Goal: Navigation & Orientation: Understand site structure

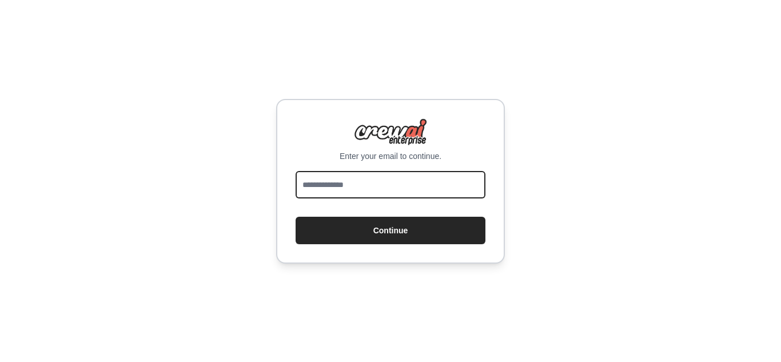
click at [368, 190] on input "email" at bounding box center [391, 184] width 190 height 27
drag, startPoint x: 0, startPoint y: 0, endPoint x: 319, endPoint y: 186, distance: 369.1
click at [319, 186] on input "email" at bounding box center [391, 184] width 190 height 27
type input "**********"
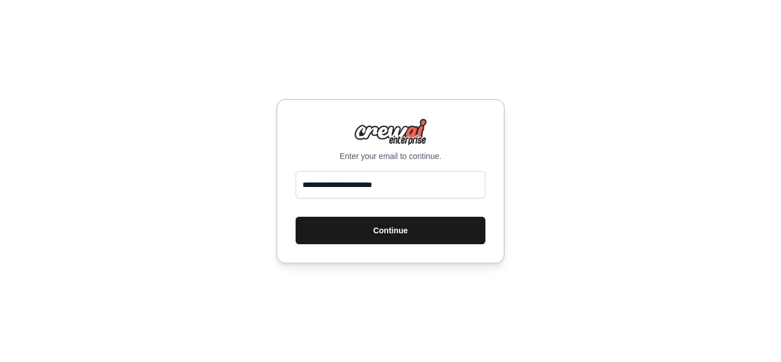
click at [358, 240] on button "Continue" at bounding box center [391, 230] width 190 height 27
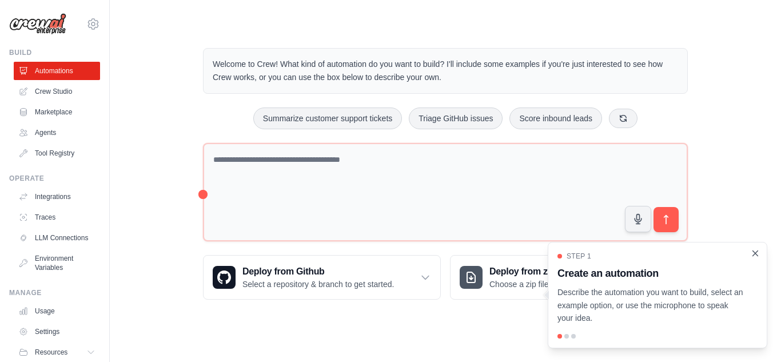
click at [755, 253] on icon "Close walkthrough" at bounding box center [755, 252] width 5 height 5
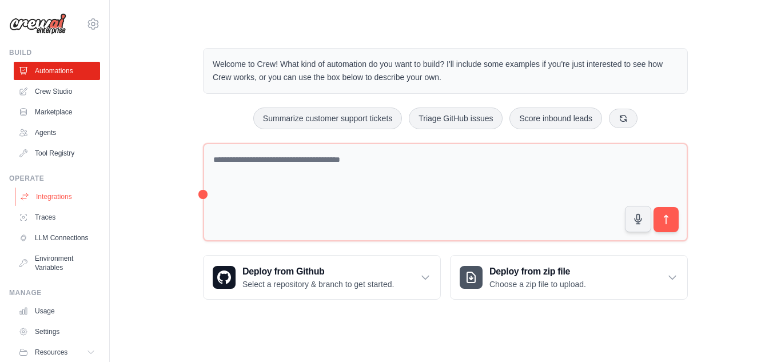
click at [50, 199] on link "Integrations" at bounding box center [58, 197] width 86 height 18
click at [49, 221] on link "Traces" at bounding box center [58, 217] width 86 height 18
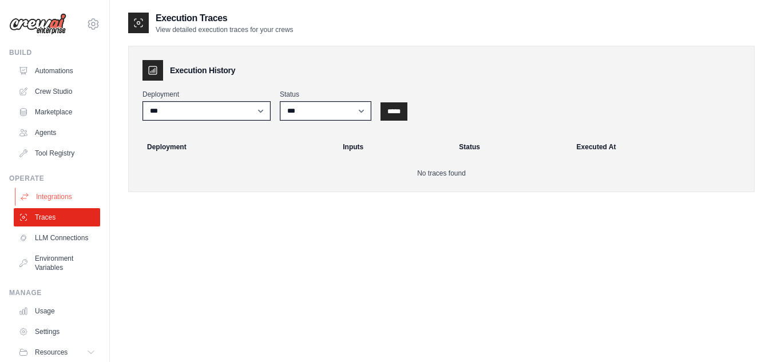
click at [63, 198] on link "Integrations" at bounding box center [58, 197] width 86 height 18
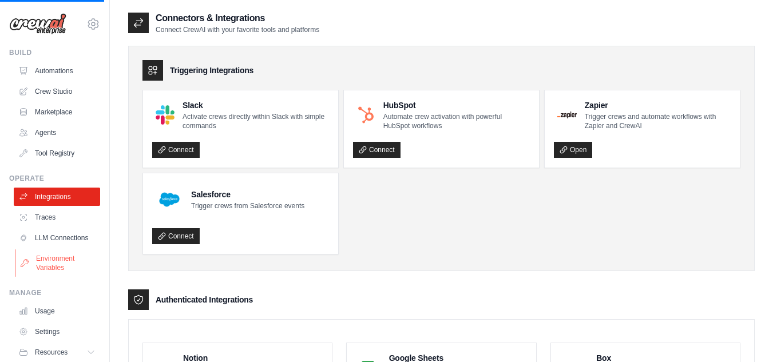
click at [62, 269] on link "Environment Variables" at bounding box center [58, 262] width 86 height 27
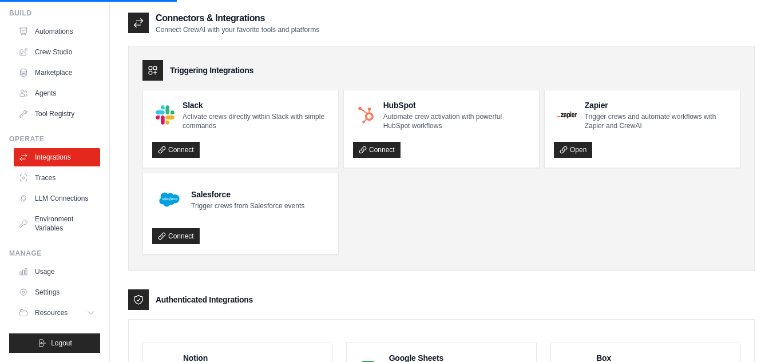
scroll to position [46, 0]
click at [55, 84] on link "Agents" at bounding box center [58, 93] width 86 height 18
click at [49, 224] on link "Environment Variables" at bounding box center [58, 223] width 86 height 27
